Goal: Information Seeking & Learning: Find specific fact

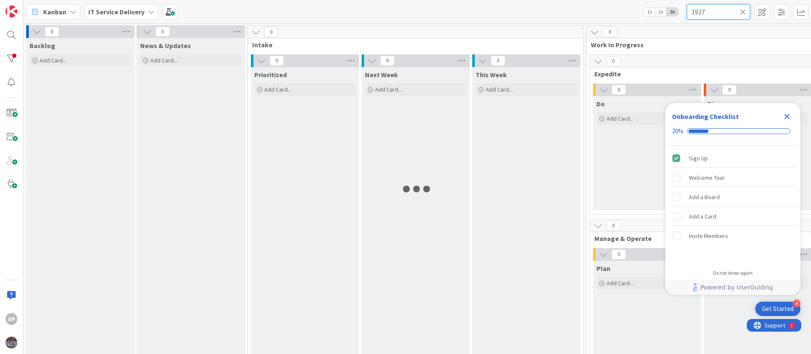
click at [707, 15] on input "1927" at bounding box center [718, 11] width 63 height 15
type input "1"
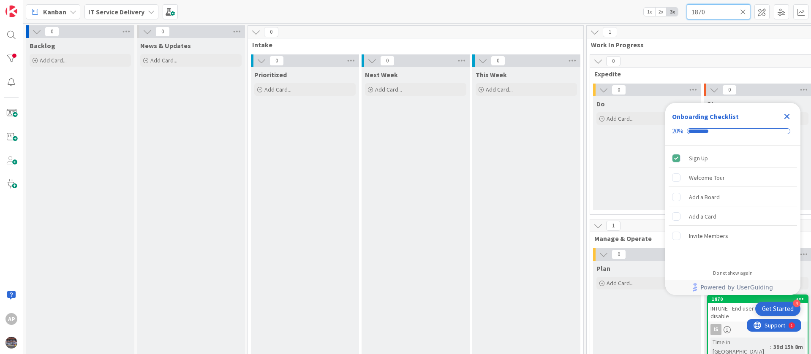
type input "1870"
click at [789, 118] on icon "Close Checklist" at bounding box center [786, 116] width 5 height 5
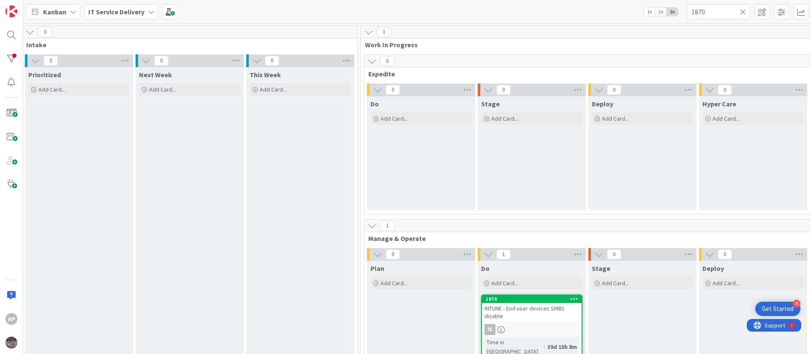
scroll to position [0, 227]
click at [515, 320] on div "INTUNE - End user devices SMB1 disable" at bounding box center [531, 312] width 100 height 19
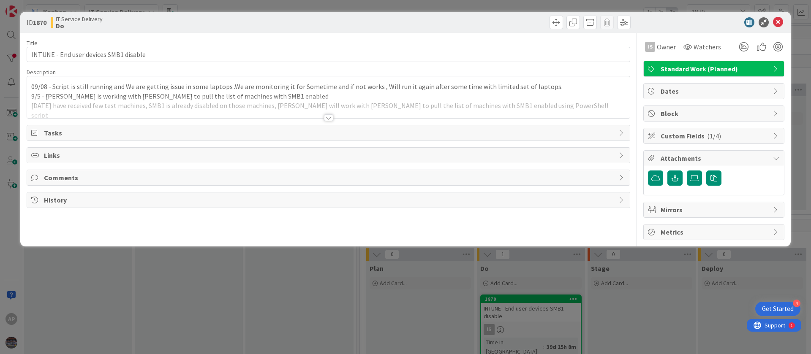
click at [103, 87] on div "09/08 - Script is still running and We are getting issue in some laptops .We ar…" at bounding box center [328, 97] width 603 height 42
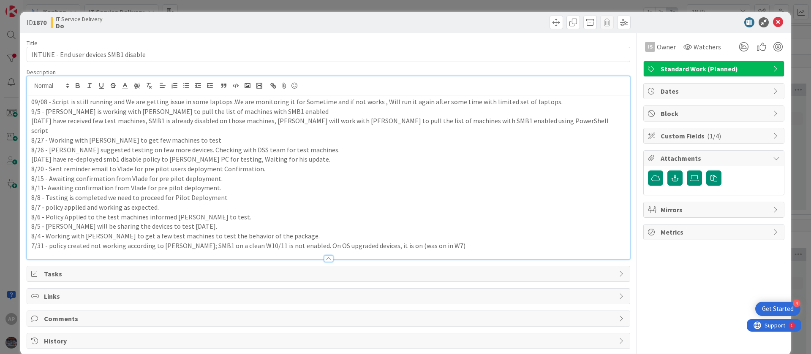
click at [31, 105] on p "09/08 - Script is still running and We are getting issue in some laptops .We ar…" at bounding box center [328, 102] width 594 height 10
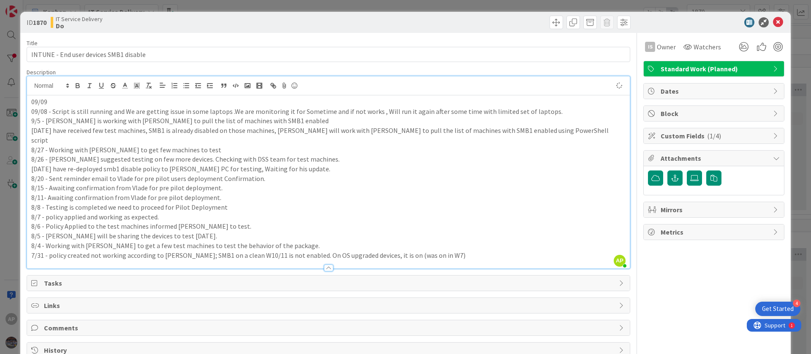
click at [58, 104] on p "09/09" at bounding box center [328, 102] width 594 height 10
click at [38, 104] on p "09/- We will work with Vlade on this request." at bounding box center [328, 102] width 594 height 10
click at [35, 102] on p "0909/- We will work with Vlade on this request." at bounding box center [328, 102] width 594 height 10
click at [48, 103] on p "09/09/- We will work with Vlade on this request." at bounding box center [328, 102] width 594 height 10
click at [187, 102] on p "09/09- We will work with Vlade on this request." at bounding box center [328, 102] width 594 height 10
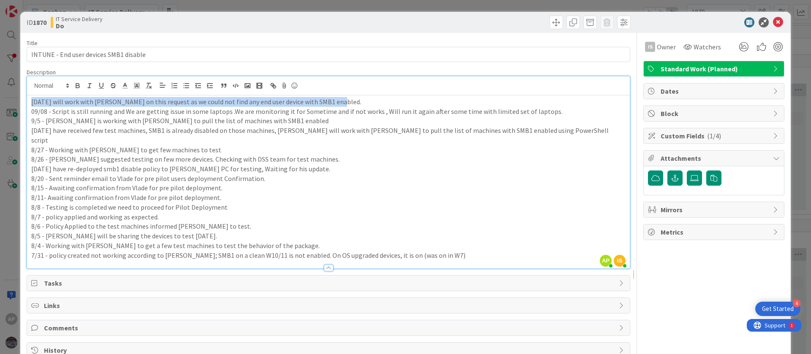
drag, startPoint x: 343, startPoint y: 104, endPoint x: 29, endPoint y: 98, distance: 314.7
click at [29, 98] on div "09/09- We will work with Vlade on this request as we could not find any end use…" at bounding box center [328, 181] width 603 height 173
copy p "09/09- We will work with Vlade on this request as we could not find any end use…"
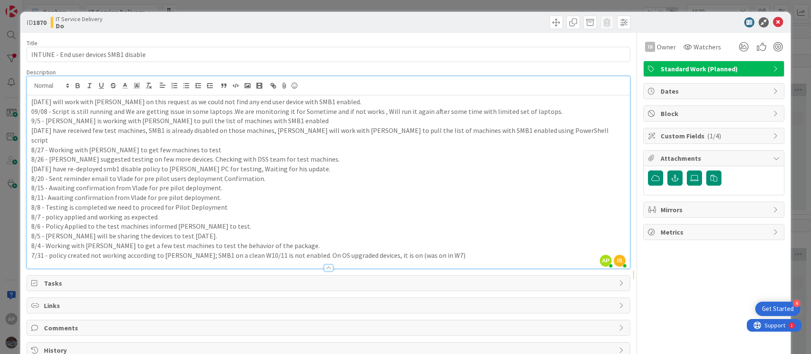
click at [419, 231] on p "8/5 - Thomas will be sharing the devices to test today." at bounding box center [328, 236] width 594 height 10
click at [773, 24] on icon at bounding box center [778, 22] width 10 height 10
